Goal: Task Accomplishment & Management: Use online tool/utility

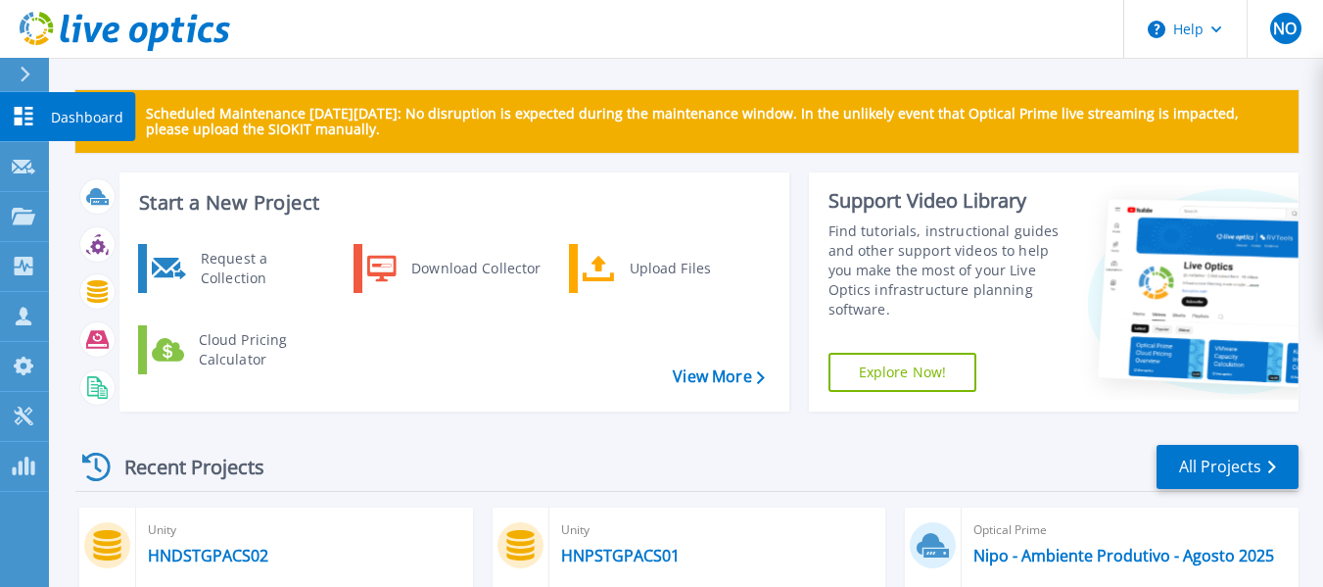
click at [5, 129] on link "Dashboard Dashboard" at bounding box center [24, 117] width 49 height 50
click at [81, 121] on p "Dashboard" at bounding box center [87, 117] width 72 height 51
click at [35, 102] on link "Dashboard Dashboard" at bounding box center [24, 117] width 49 height 50
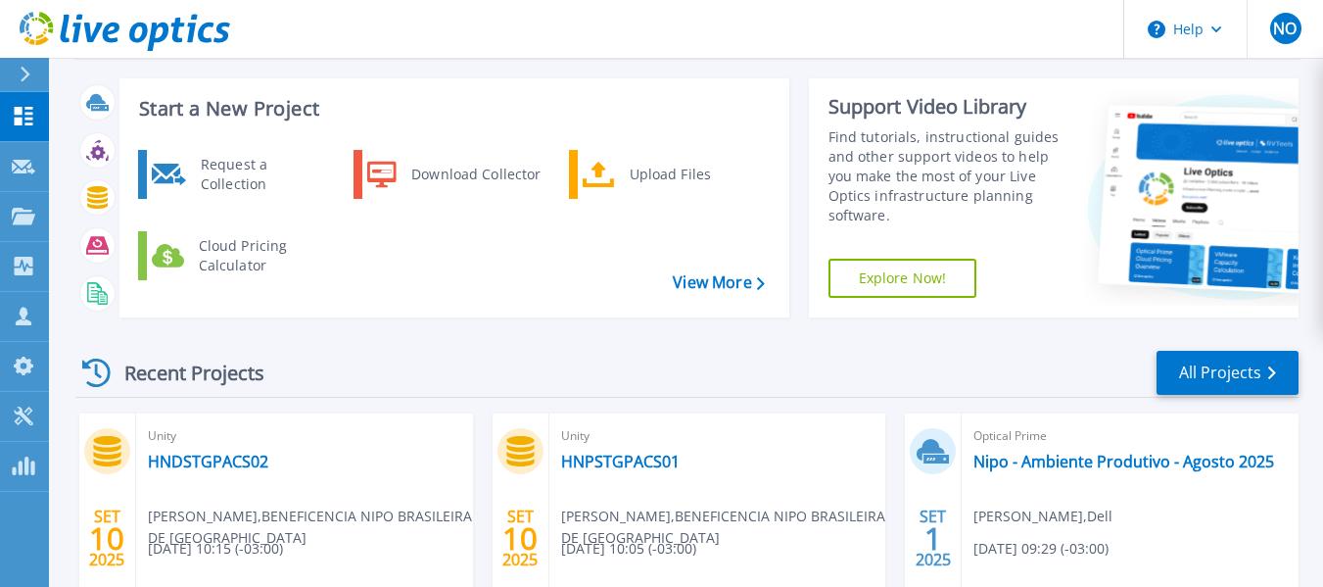
scroll to position [196, 0]
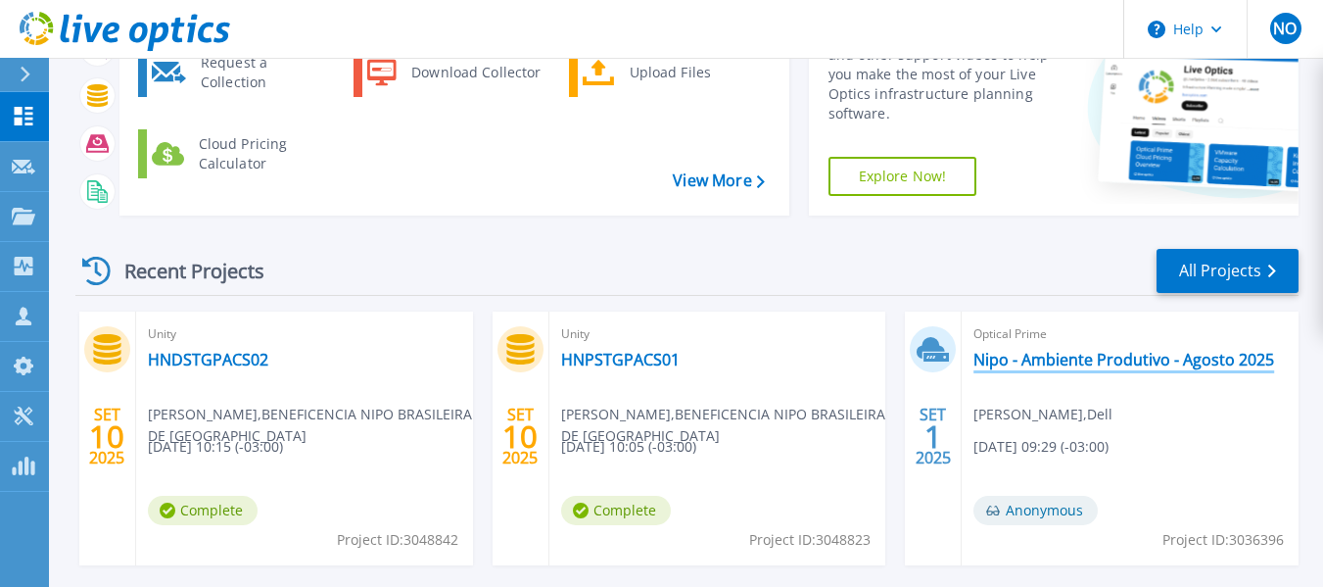
click at [1032, 359] on link "Nipo - Ambiente Produtivo - Agosto 2025" at bounding box center [1123, 360] width 301 height 20
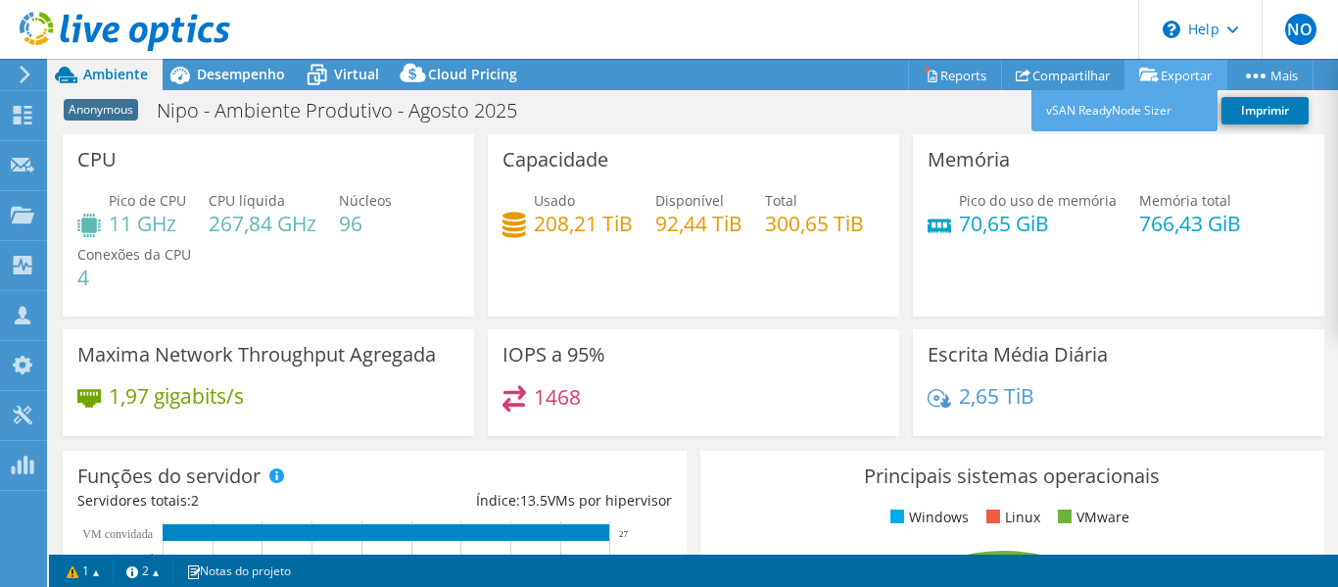
click at [1207, 83] on link "Exportar" at bounding box center [1175, 75] width 103 height 30
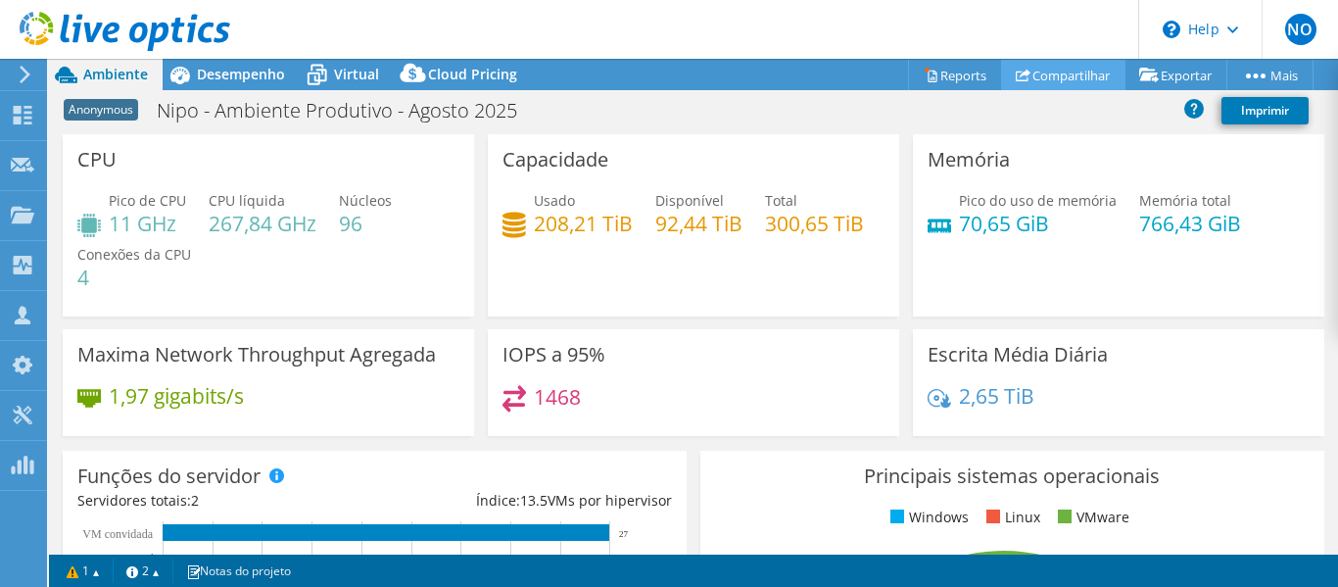
click at [1090, 79] on link "Compartilhar" at bounding box center [1063, 75] width 124 height 30
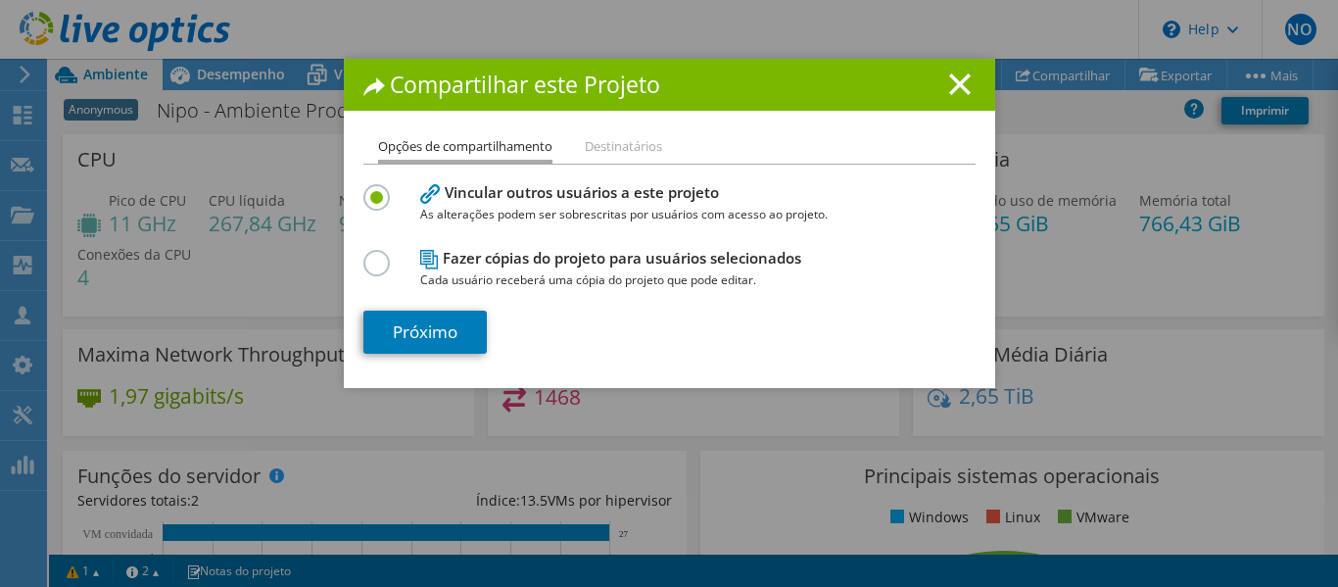
click at [688, 280] on span "Cada usuário receberá uma cópia do projeto que pode editar." at bounding box center [665, 280] width 490 height 22
click at [975, 87] on div "Compartilhar este Projeto" at bounding box center [669, 85] width 651 height 52
click at [961, 75] on line at bounding box center [960, 84] width 20 height 20
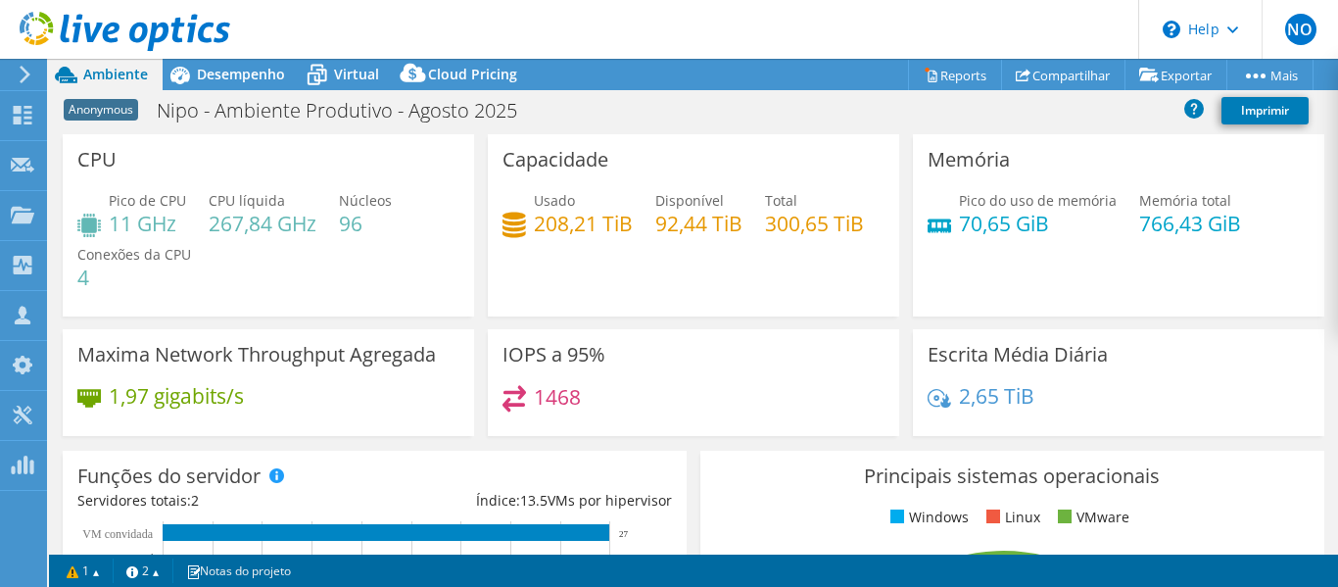
click at [234, 51] on header "NO Parceiro de Canal [PERSON_NAME] [PERSON_NAME][EMAIL_ADDRESS][DOMAIN_NAME] IN…" at bounding box center [669, 29] width 1338 height 59
click at [255, 71] on span "Desempenho" at bounding box center [241, 74] width 88 height 19
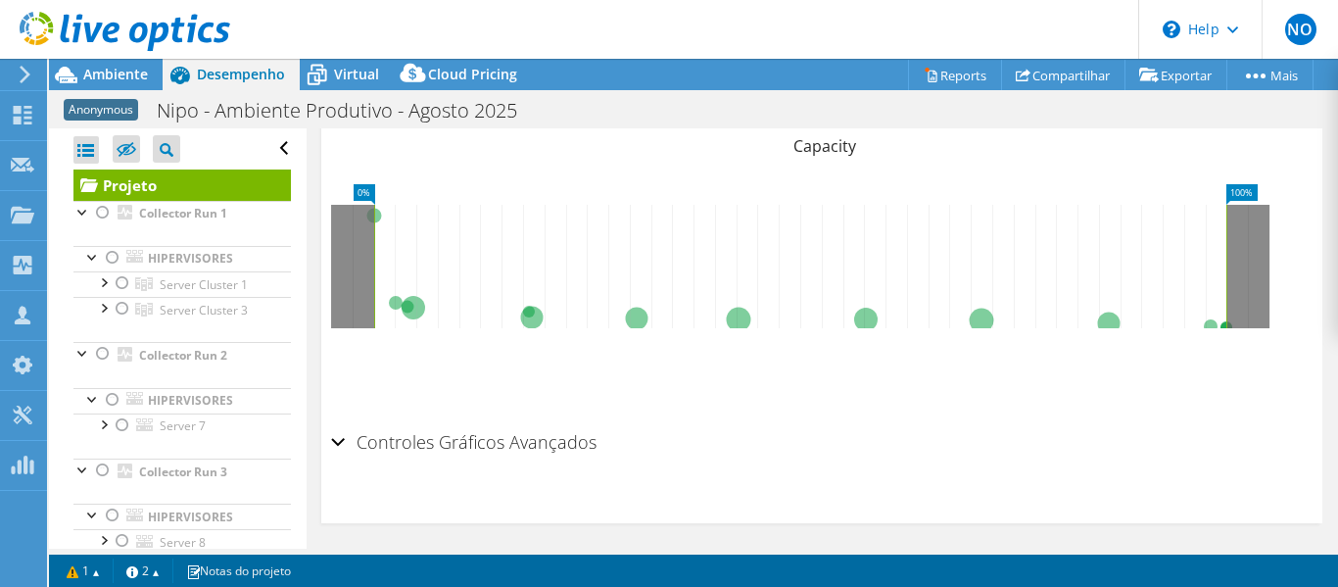
scroll to position [946, 0]
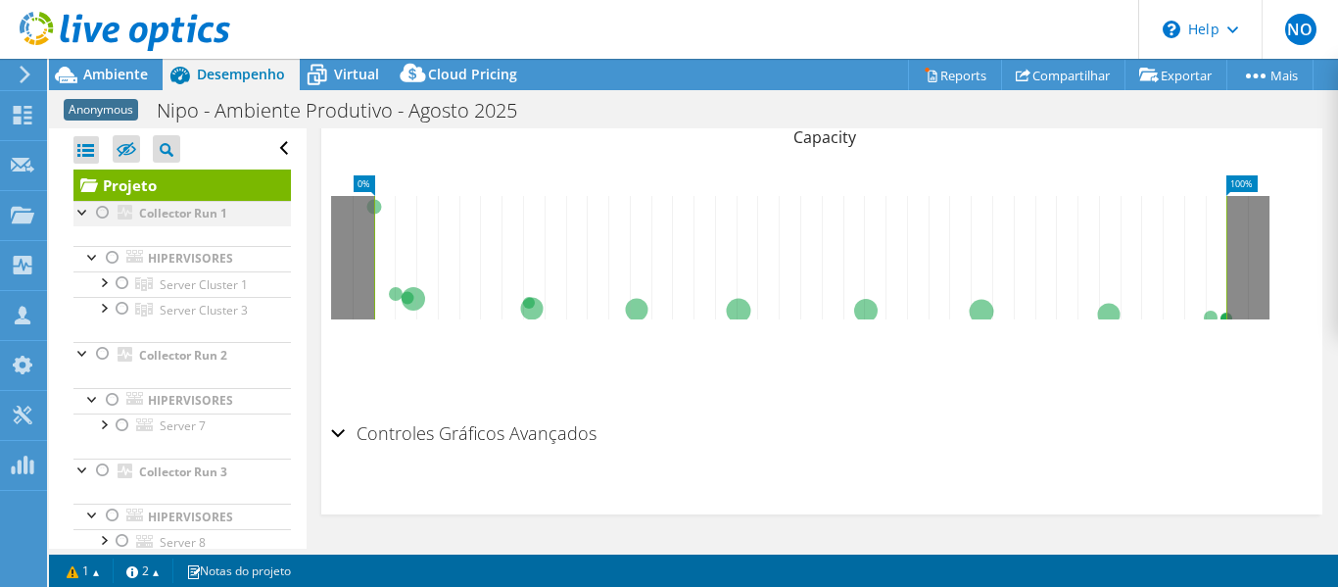
click at [102, 220] on div at bounding box center [103, 213] width 20 height 24
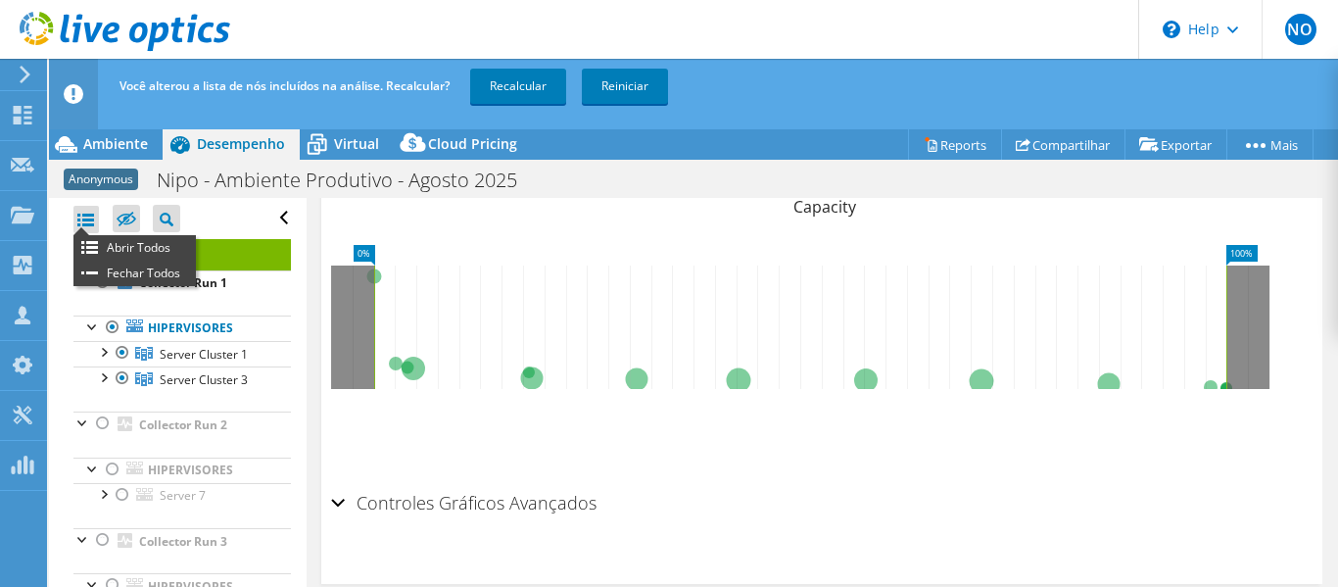
click at [96, 220] on div at bounding box center [85, 219] width 25 height 27
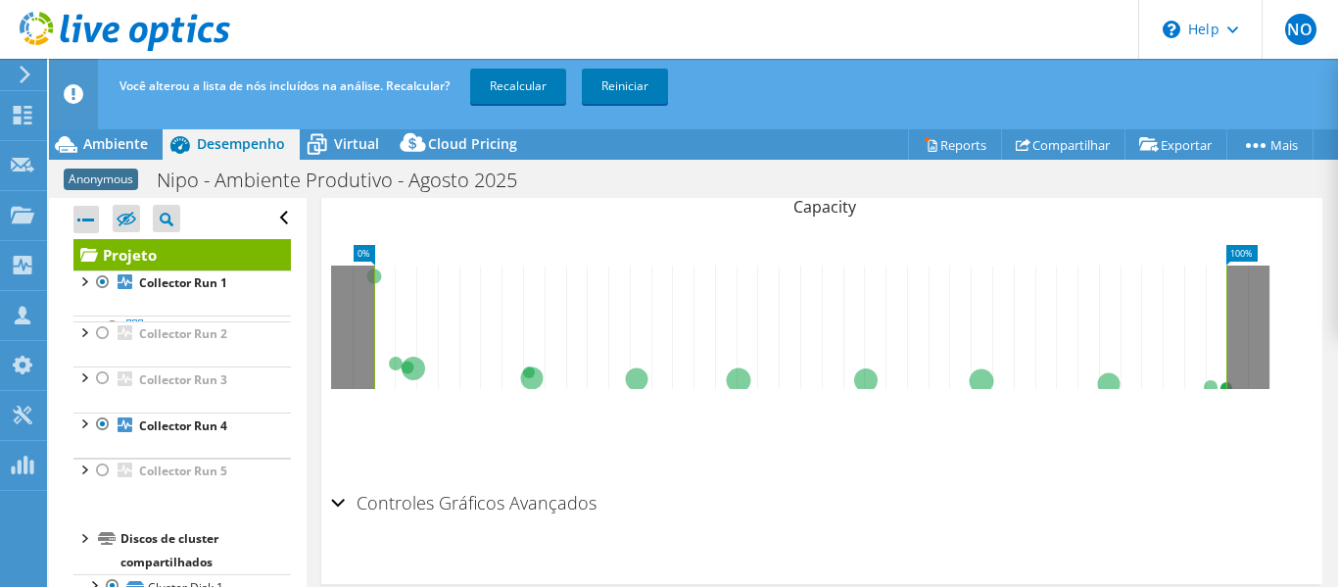
click at [96, 220] on div at bounding box center [85, 219] width 25 height 27
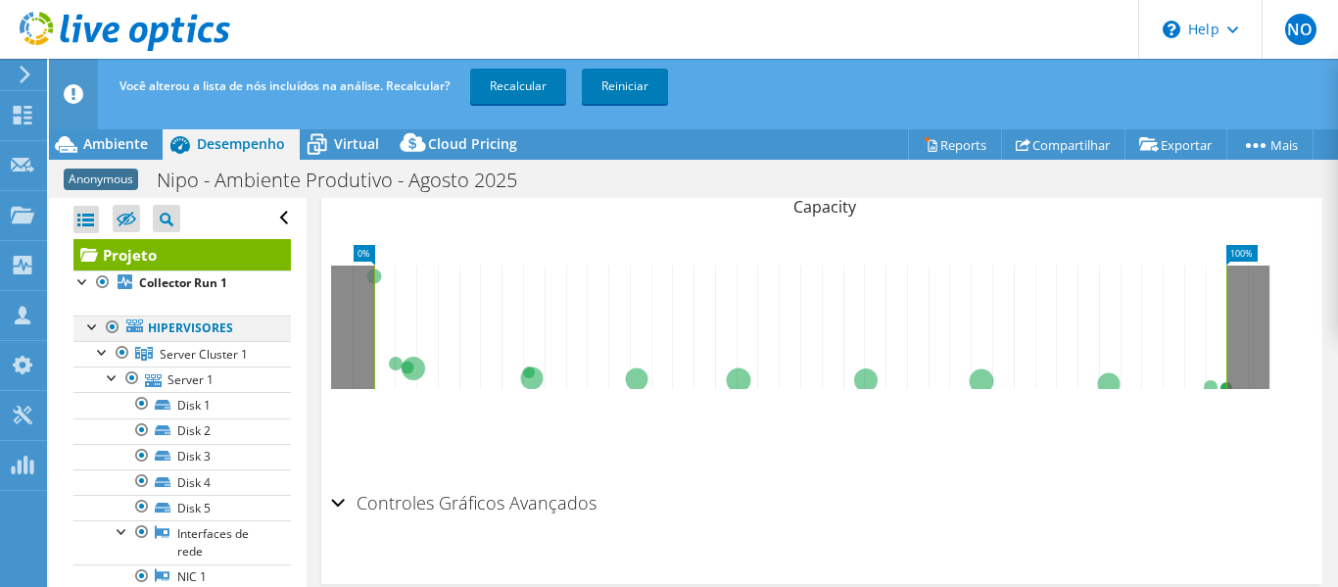
click at [89, 323] on div at bounding box center [93, 325] width 20 height 20
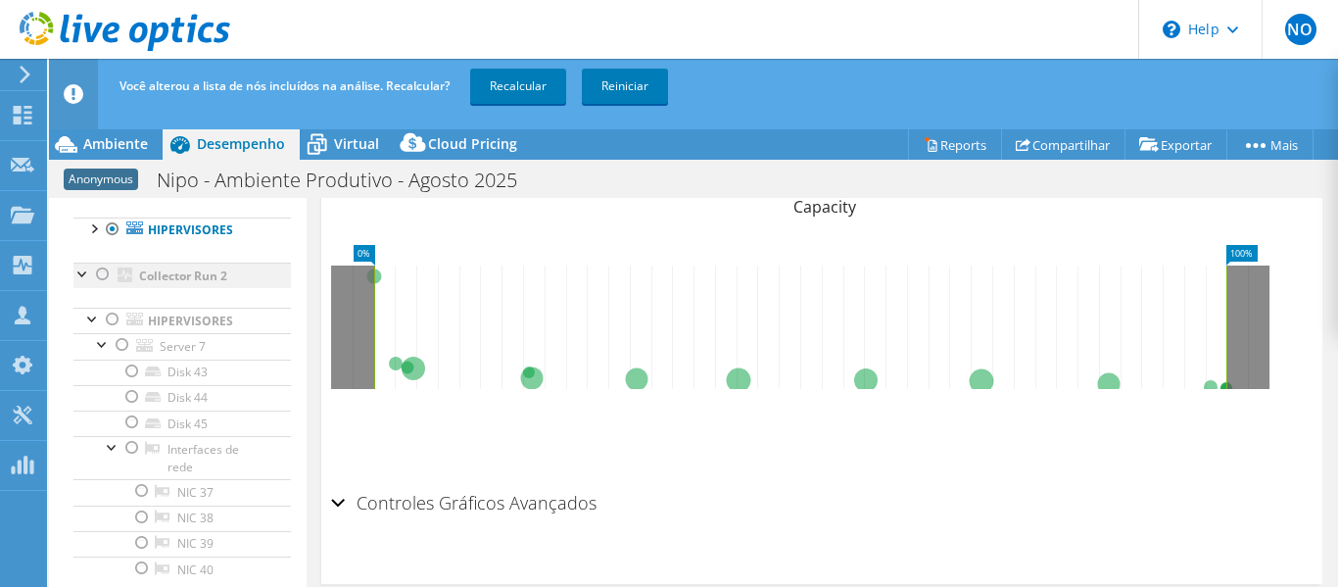
click at [82, 266] on div at bounding box center [83, 272] width 20 height 20
click at [82, 277] on div at bounding box center [83, 272] width 20 height 20
click at [102, 277] on div at bounding box center [103, 274] width 20 height 24
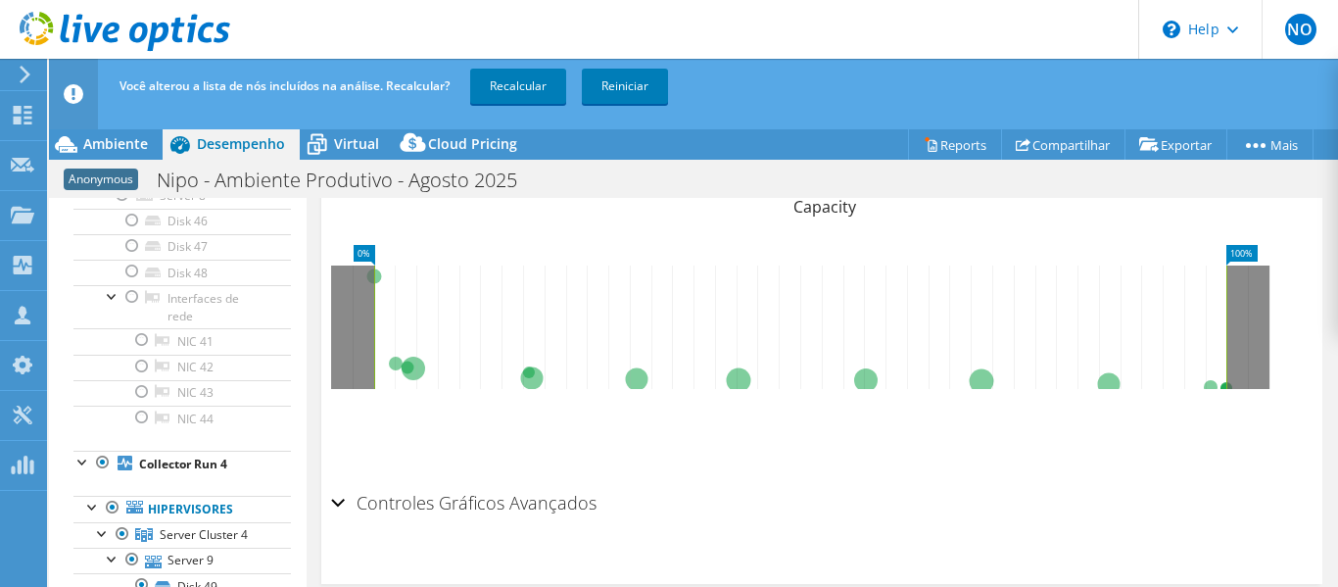
scroll to position [490, 0]
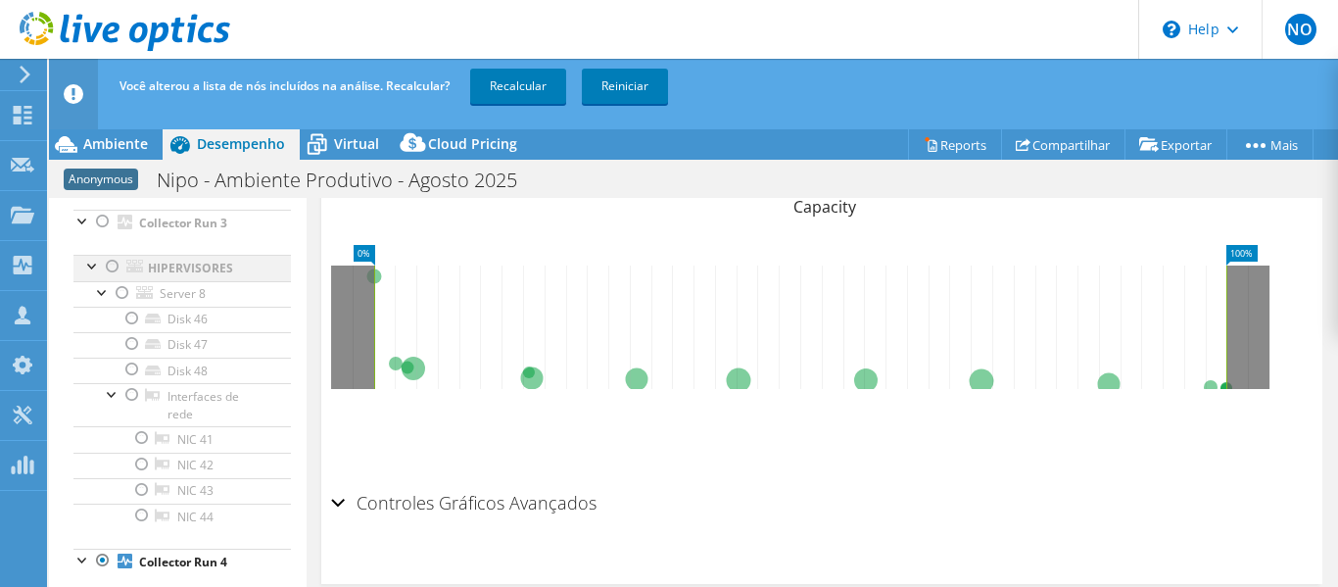
click at [112, 271] on div at bounding box center [113, 267] width 20 height 24
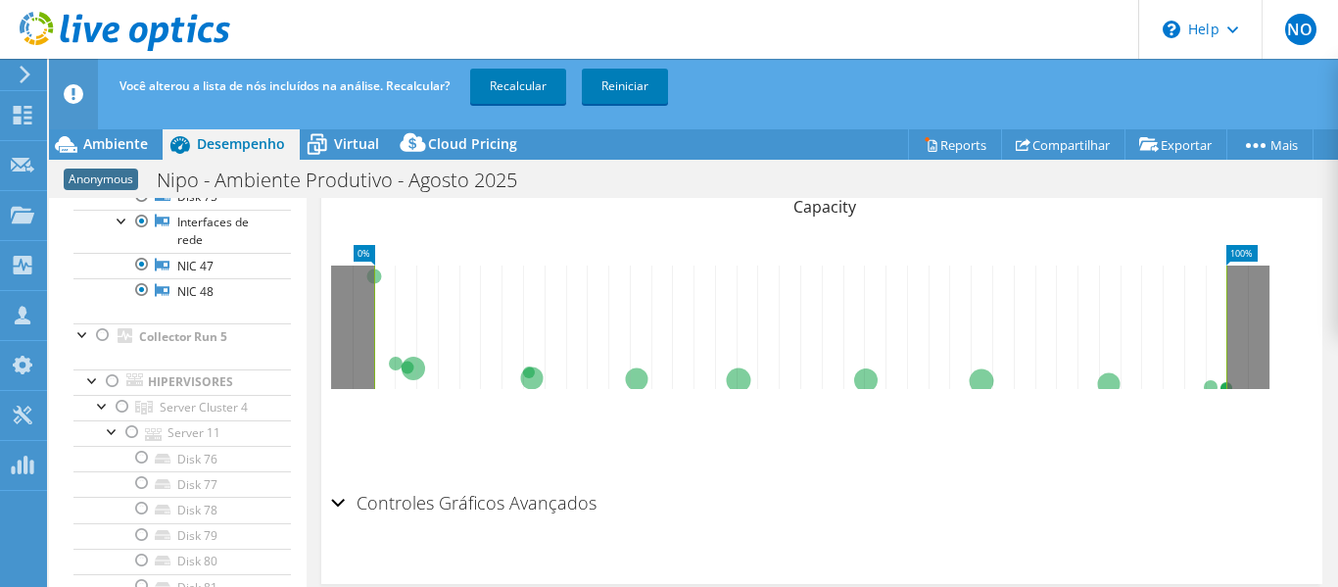
scroll to position [1763, 0]
click at [101, 330] on div at bounding box center [103, 336] width 20 height 24
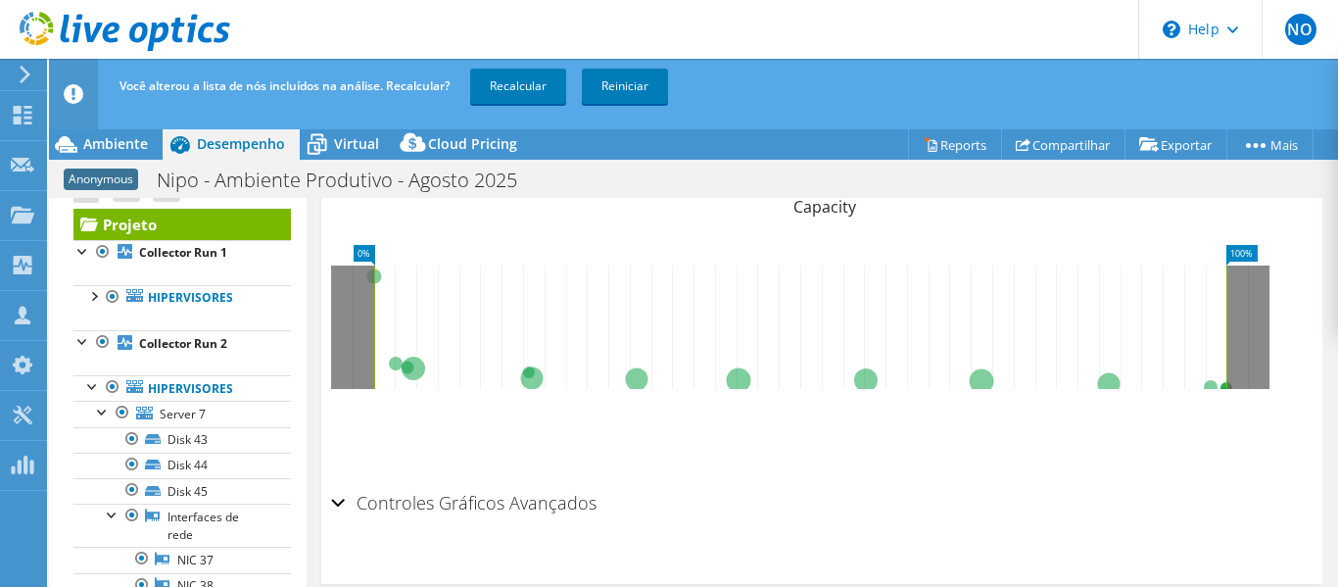
scroll to position [0, 0]
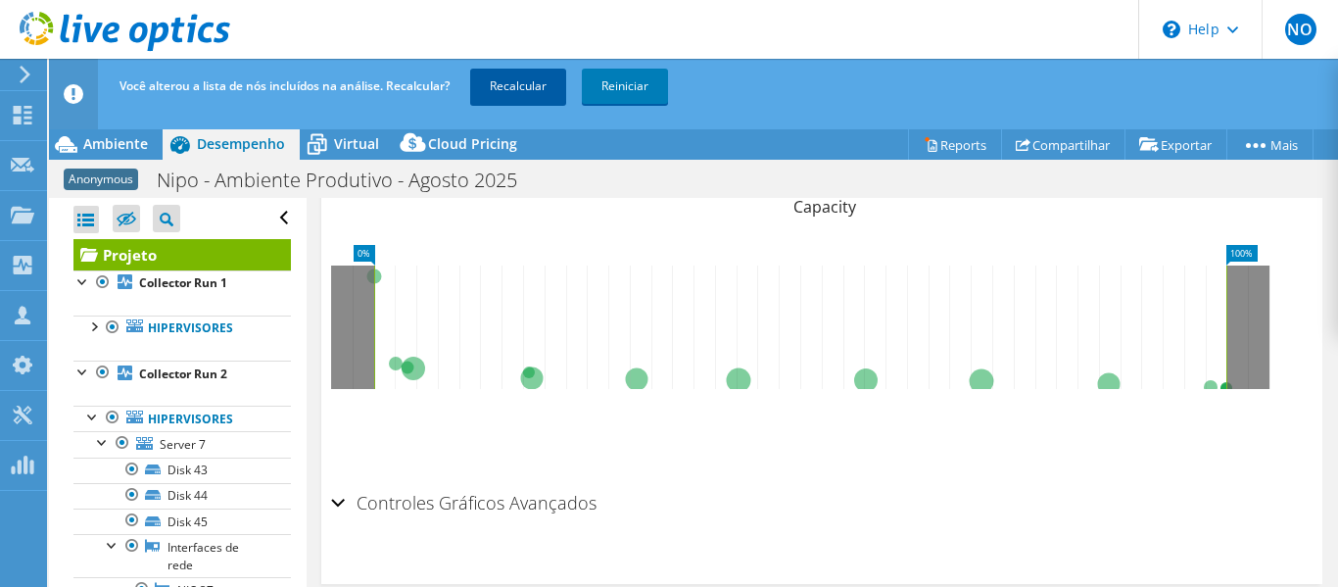
click at [519, 83] on link "Recalcular" at bounding box center [518, 86] width 96 height 35
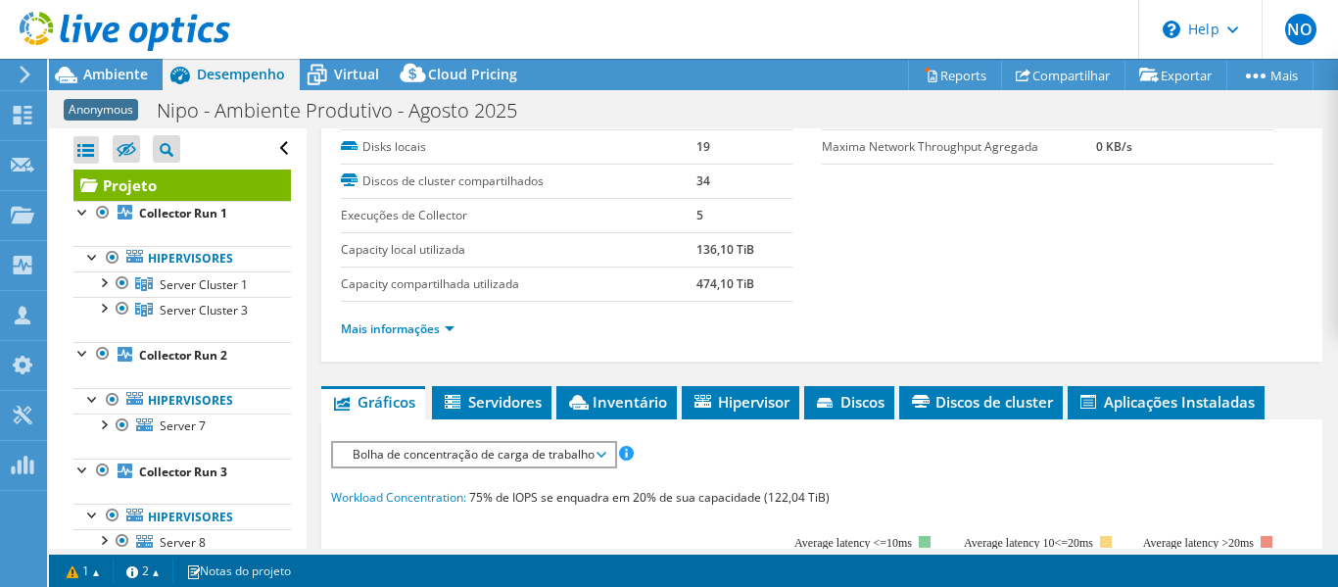
scroll to position [196, 0]
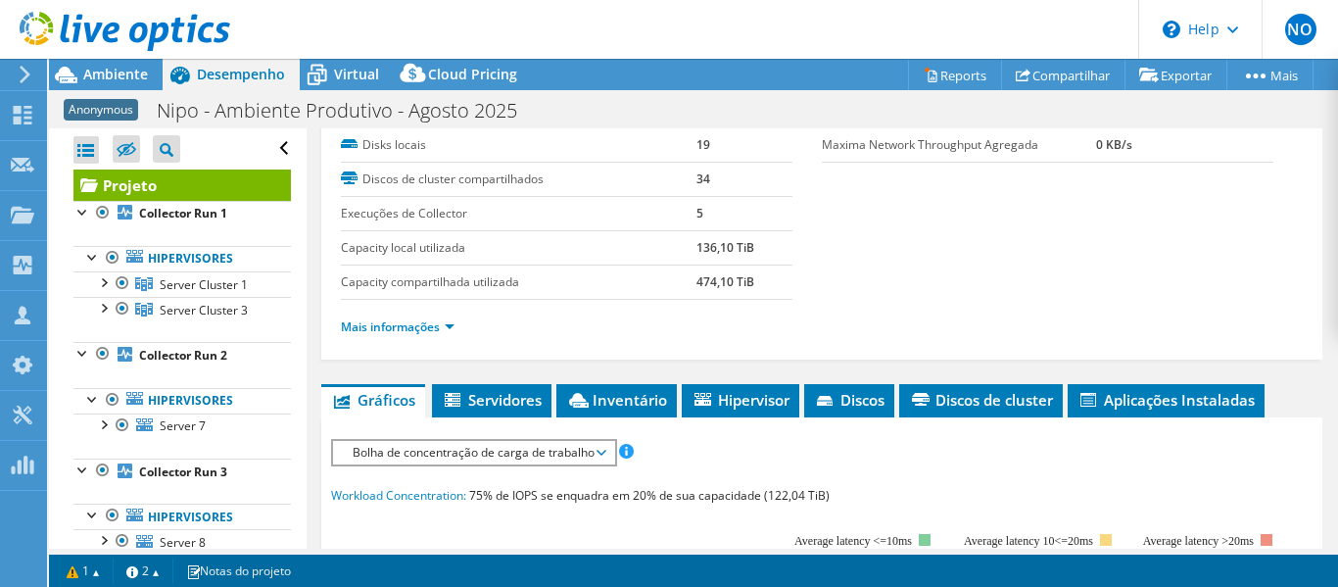
click at [207, 187] on link "Projeto" at bounding box center [181, 184] width 217 height 31
click at [462, 451] on span "Bolha de concentração de carga de trabalho" at bounding box center [473, 453] width 261 height 24
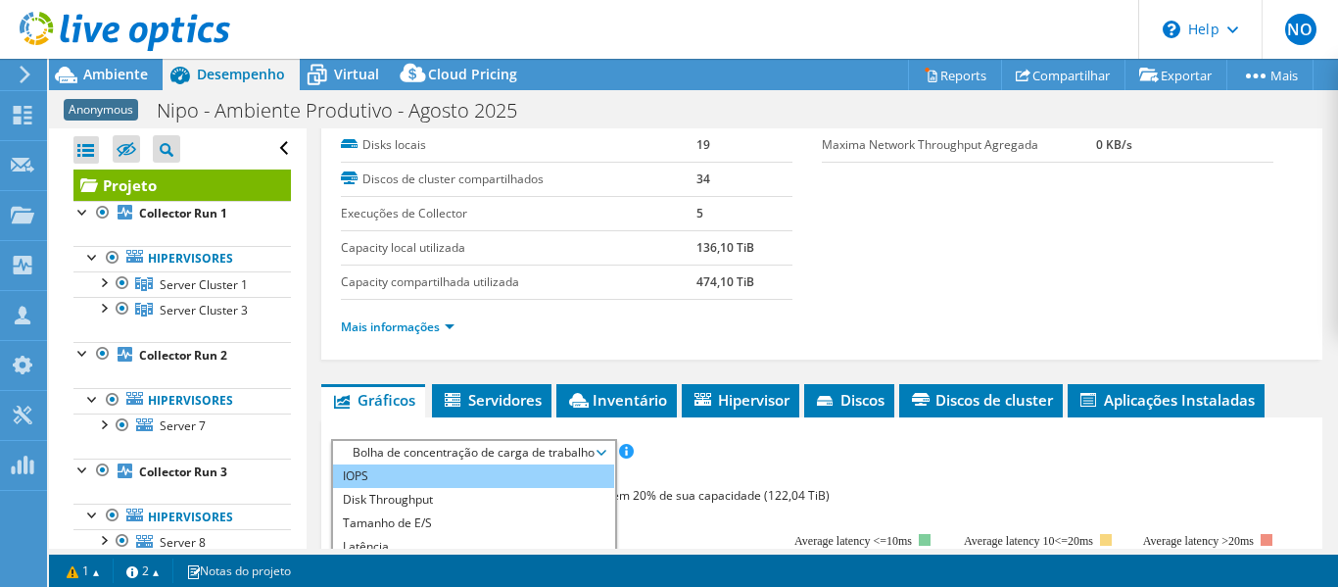
click at [463, 477] on li "IOPS" at bounding box center [473, 476] width 281 height 24
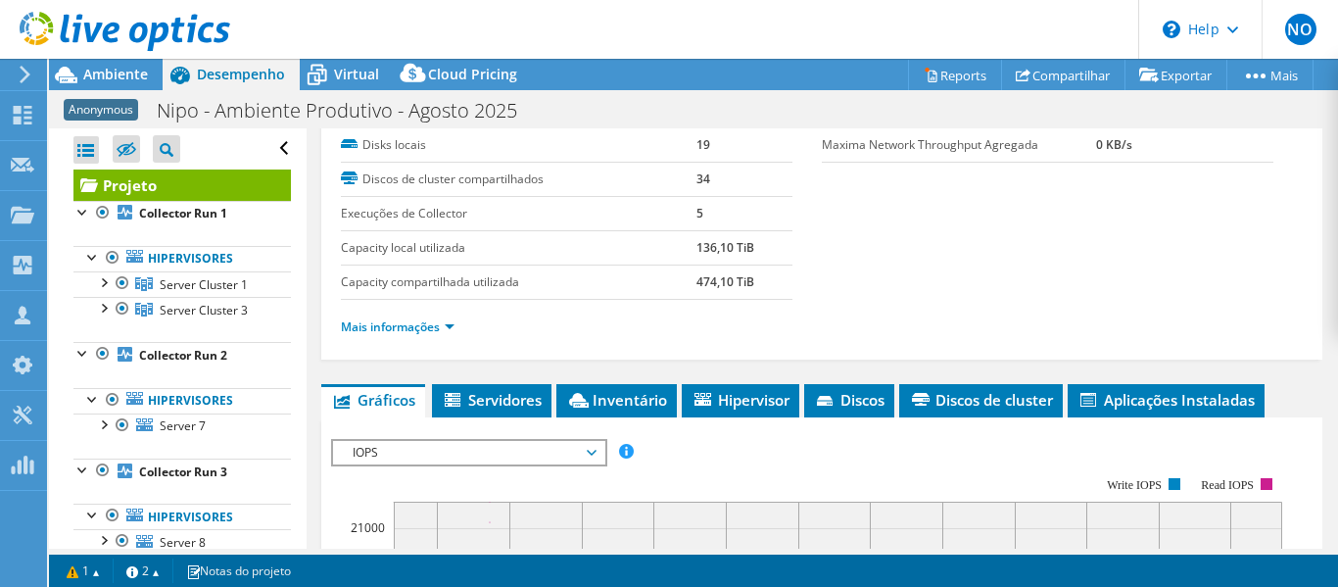
click at [522, 398] on span "Servidores" at bounding box center [492, 400] width 100 height 20
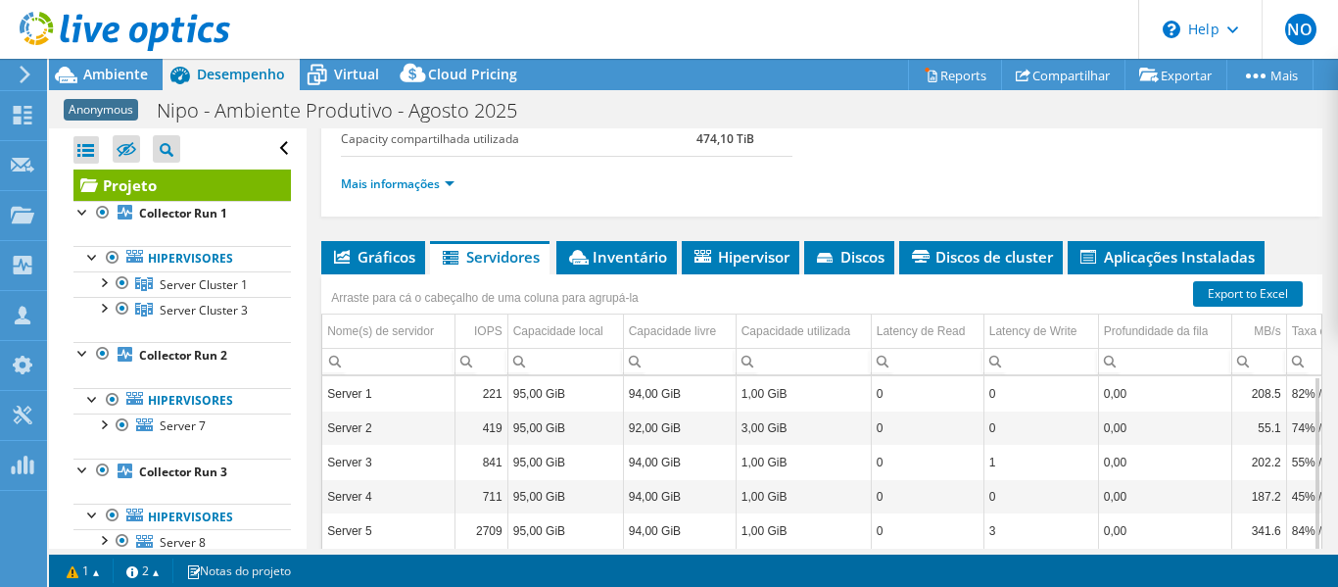
scroll to position [392, 0]
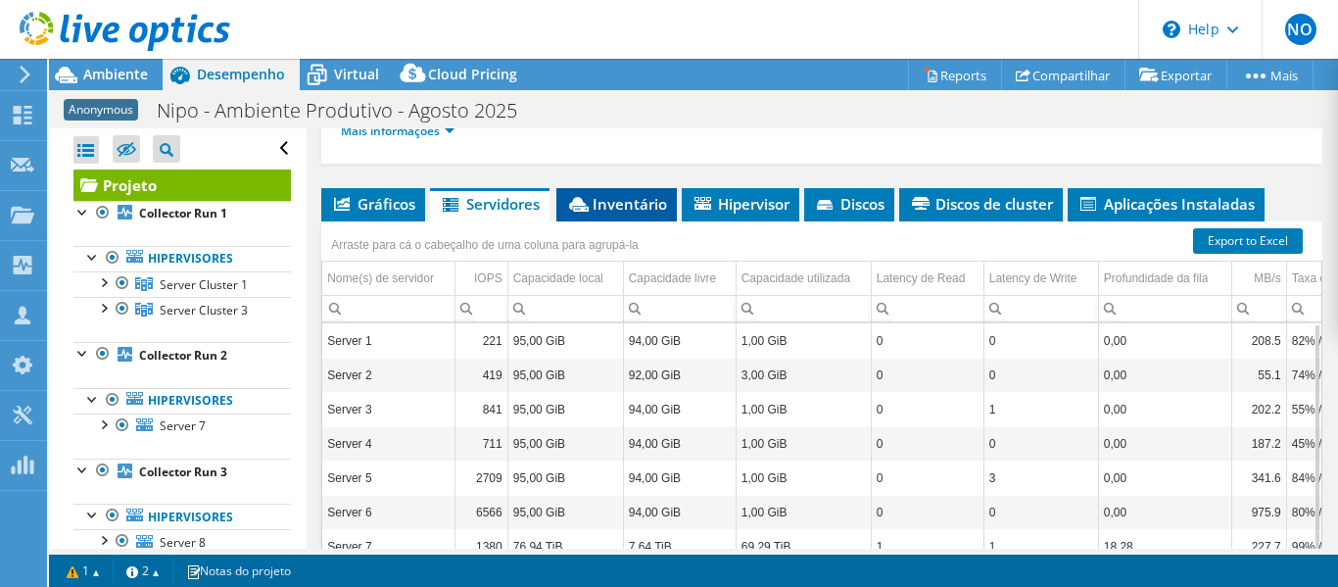
click at [641, 215] on li "Inventário" at bounding box center [616, 204] width 120 height 33
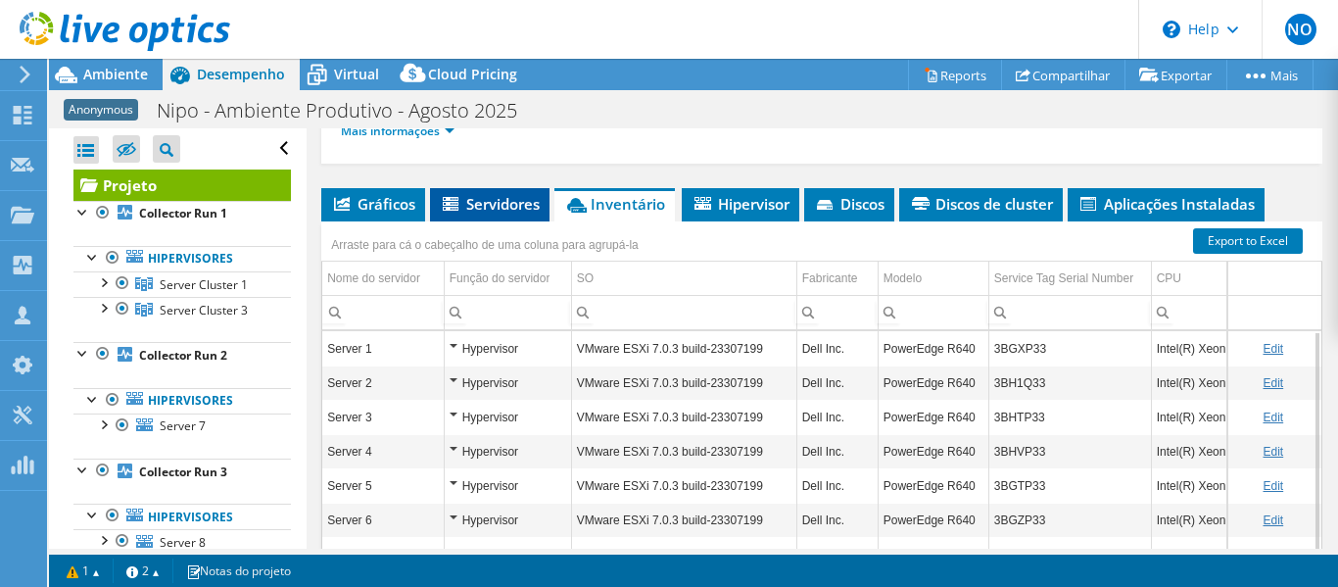
click at [474, 201] on span "Servidores" at bounding box center [490, 204] width 100 height 20
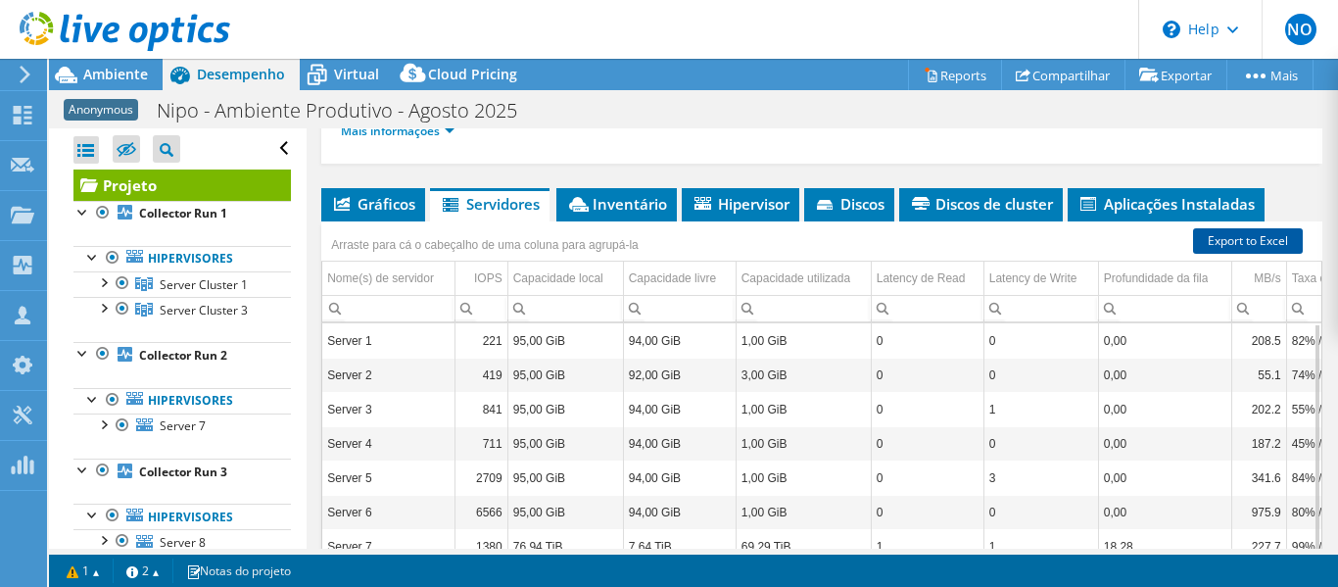
click at [1207, 248] on link "Export to Excel" at bounding box center [1248, 240] width 110 height 25
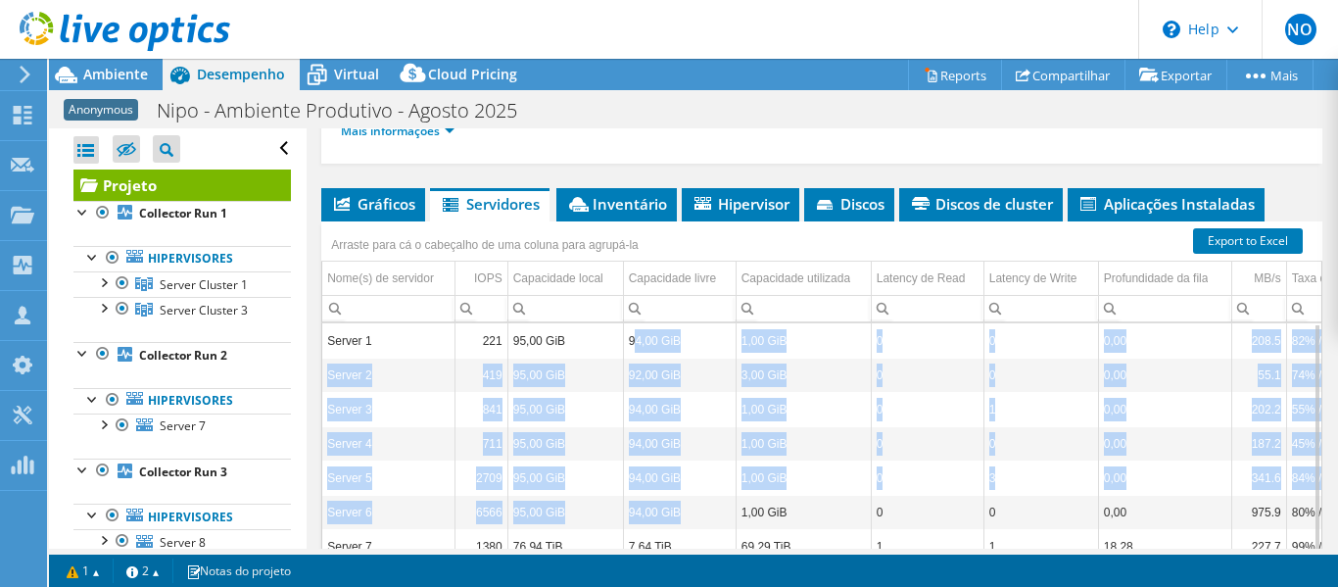
drag, startPoint x: 703, startPoint y: 525, endPoint x: 634, endPoint y: 338, distance: 199.5
click at [649, 412] on td "94,00 GiB" at bounding box center [679, 409] width 113 height 34
drag, startPoint x: 634, startPoint y: 344, endPoint x: 660, endPoint y: 502, distance: 160.8
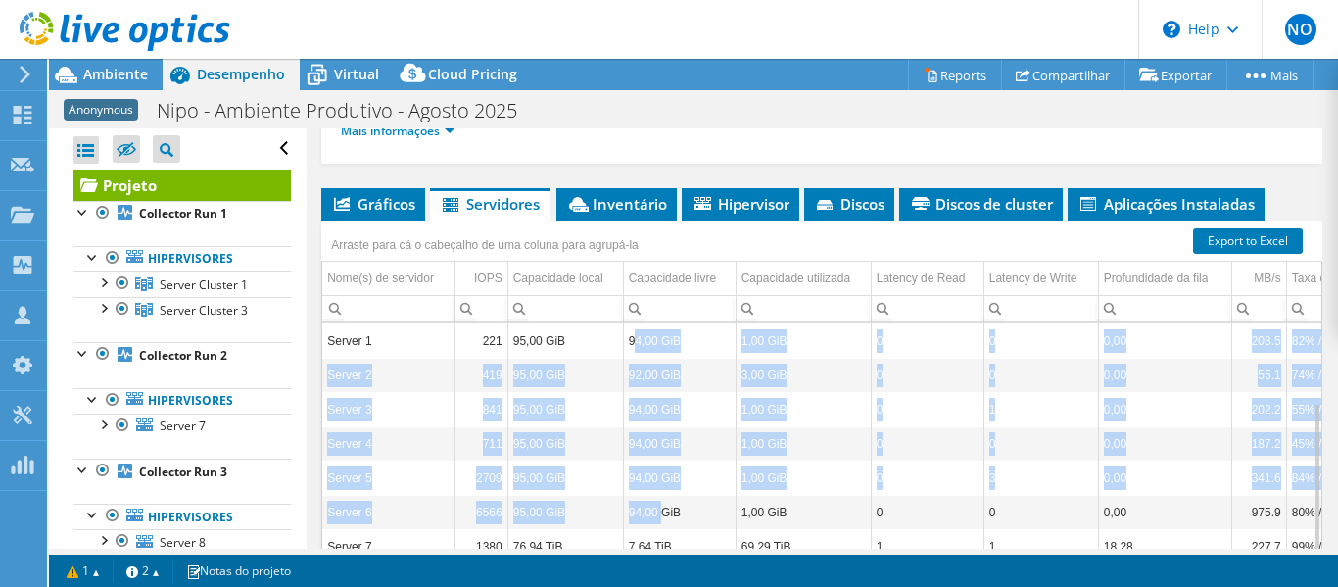
scroll to position [555, 0]
